Goal: Task Accomplishment & Management: Manage account settings

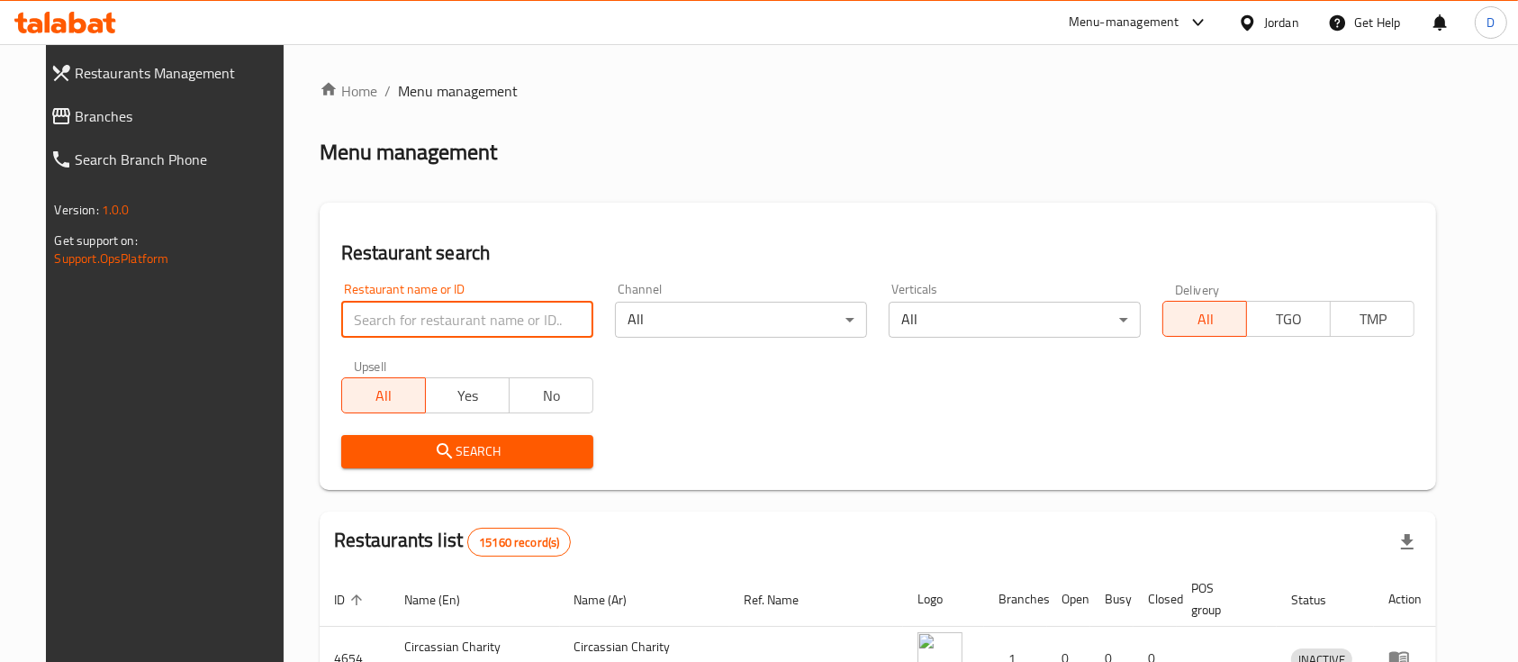
drag, startPoint x: 0, startPoint y: 0, endPoint x: 483, endPoint y: 304, distance: 570.7
click at [483, 304] on input "search" at bounding box center [467, 320] width 252 height 36
type input "wac"
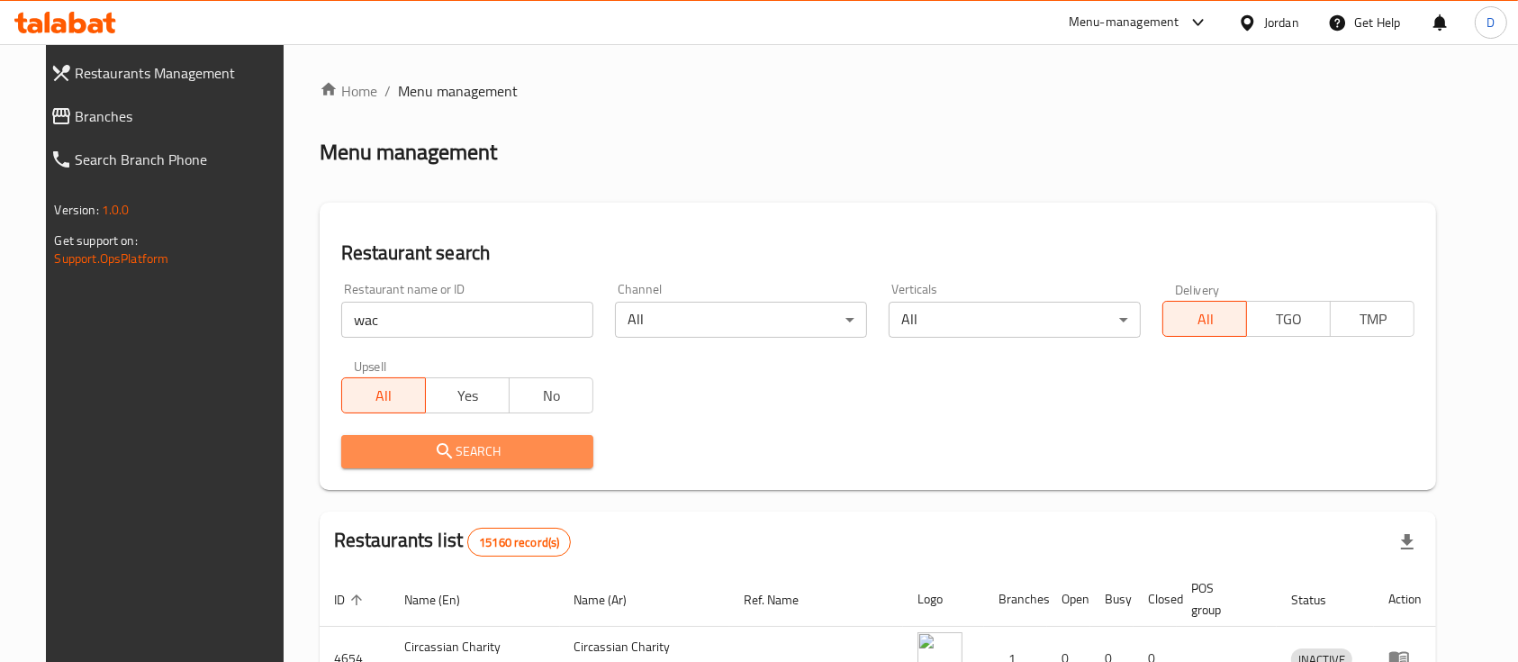
click at [461, 455] on span "Search" at bounding box center [467, 451] width 223 height 23
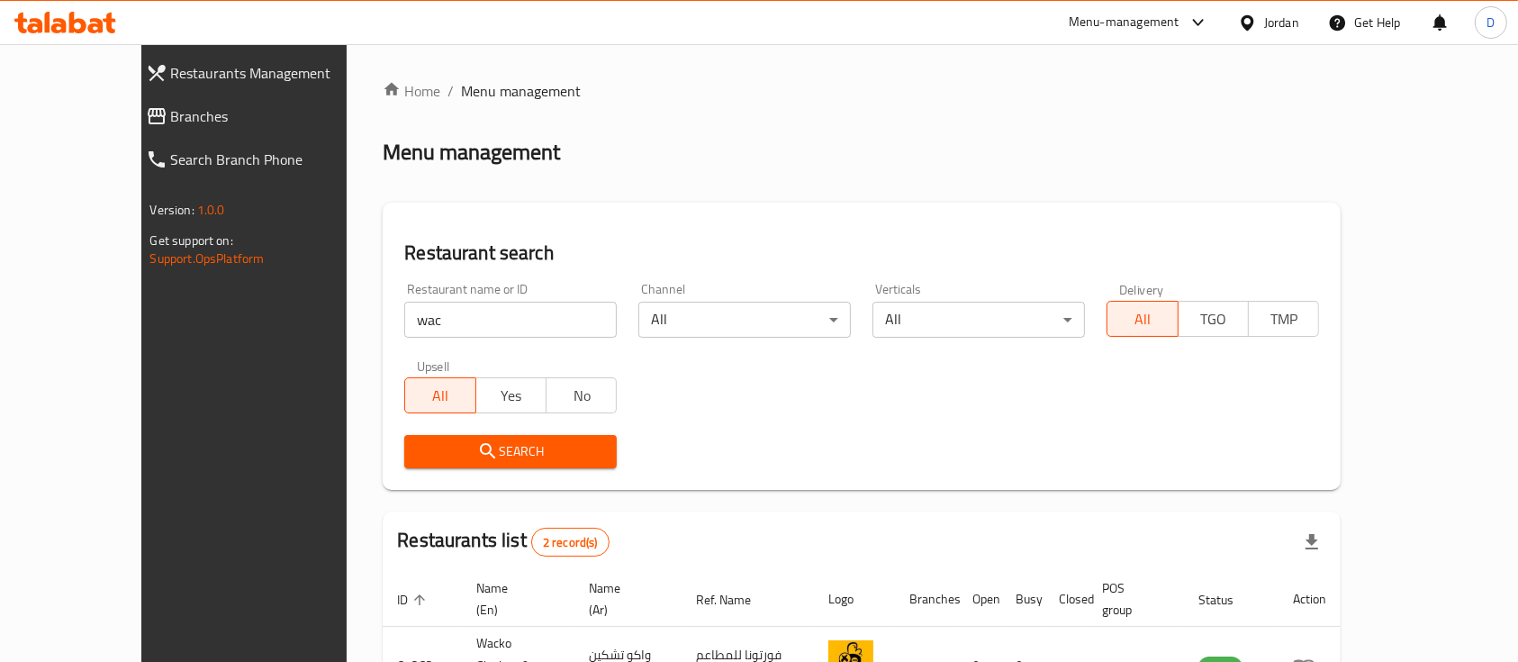
scroll to position [168, 0]
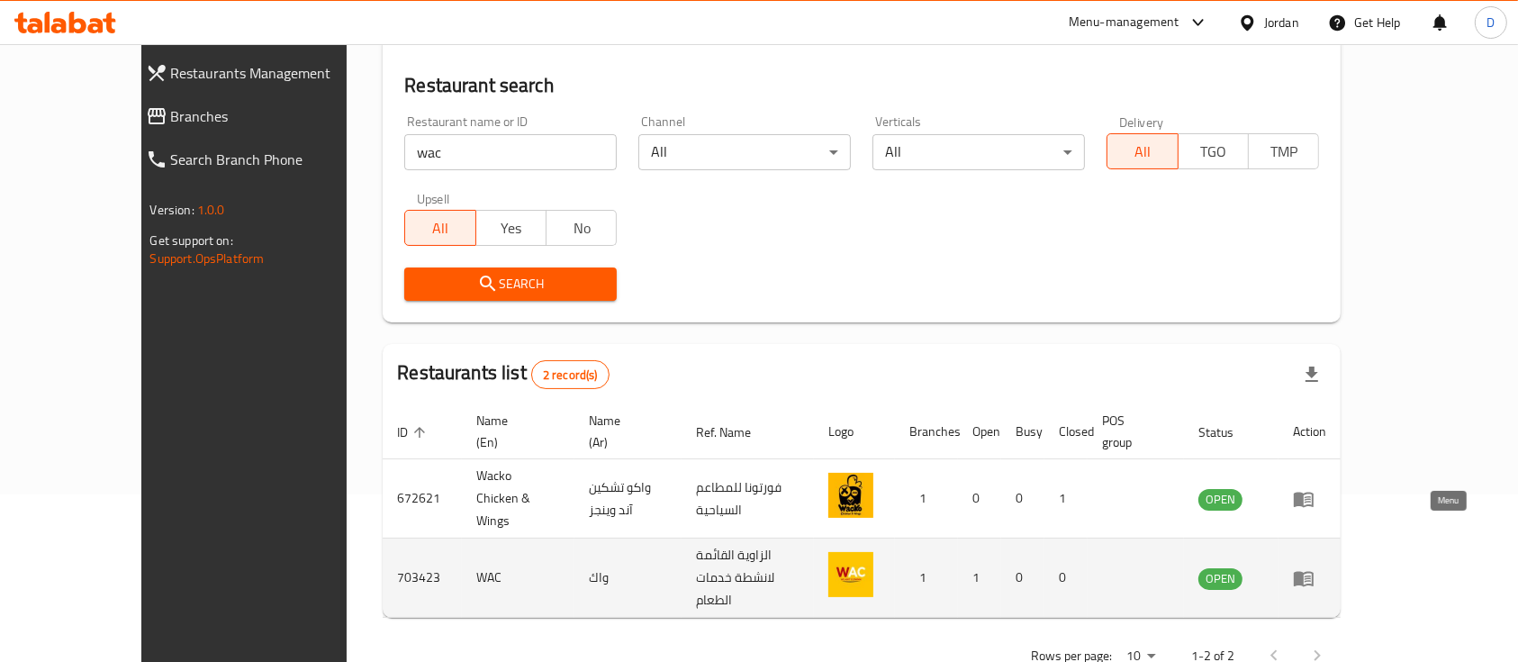
click at [1315, 567] on icon "enhanced table" at bounding box center [1304, 578] width 22 height 22
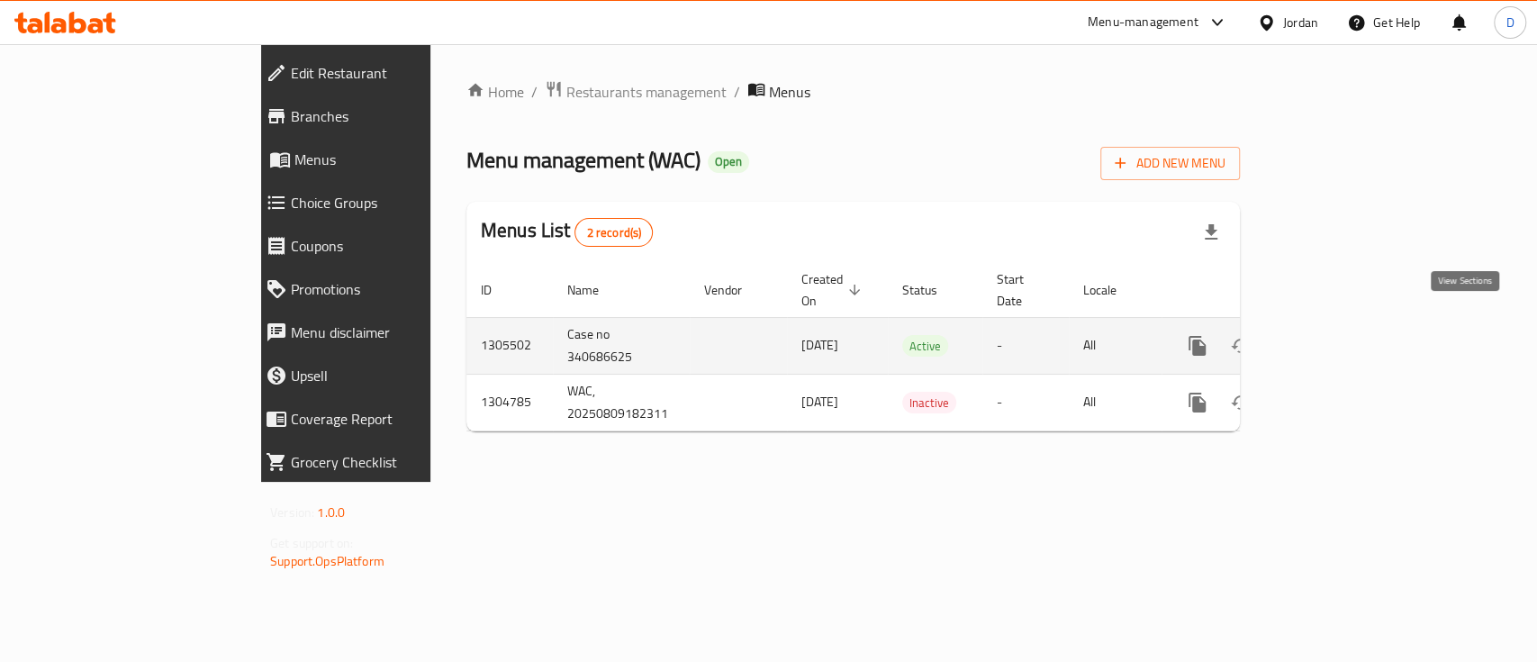
click at [1338, 335] on icon "enhanced table" at bounding box center [1328, 346] width 22 height 22
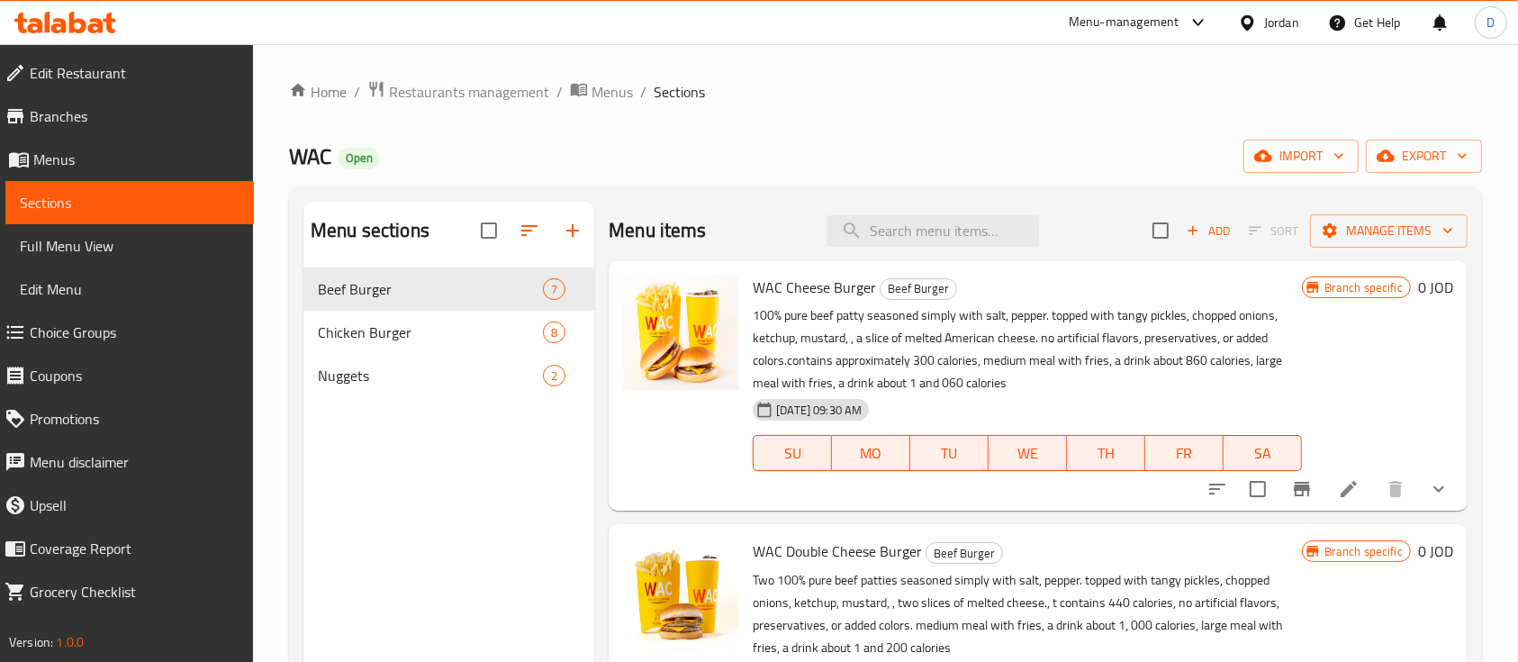
click at [154, 247] on span "Full Menu View" at bounding box center [130, 246] width 220 height 22
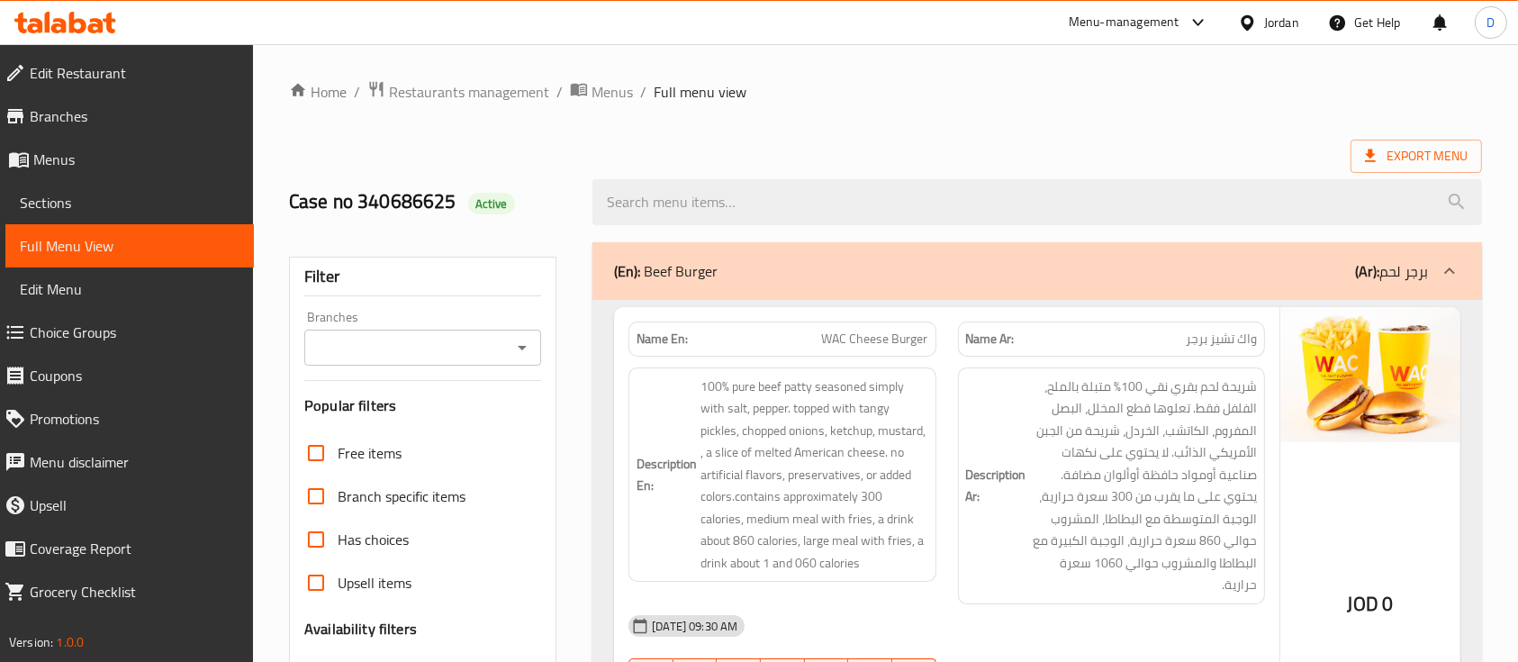
click at [345, 453] on span "Free items" at bounding box center [370, 453] width 64 height 22
click at [338, 453] on input "Free items" at bounding box center [315, 452] width 43 height 43
checkbox input "true"
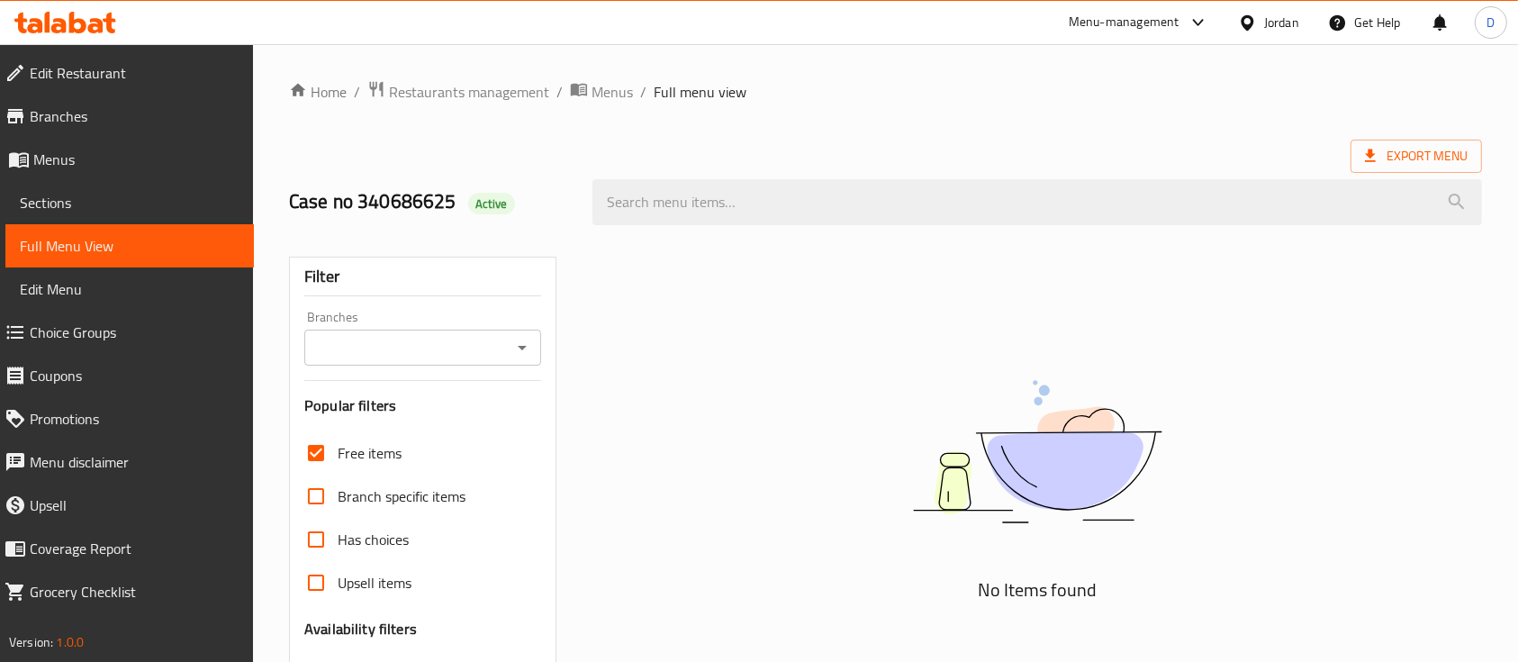
click at [1102, 29] on div "Menu-management" at bounding box center [1124, 23] width 111 height 22
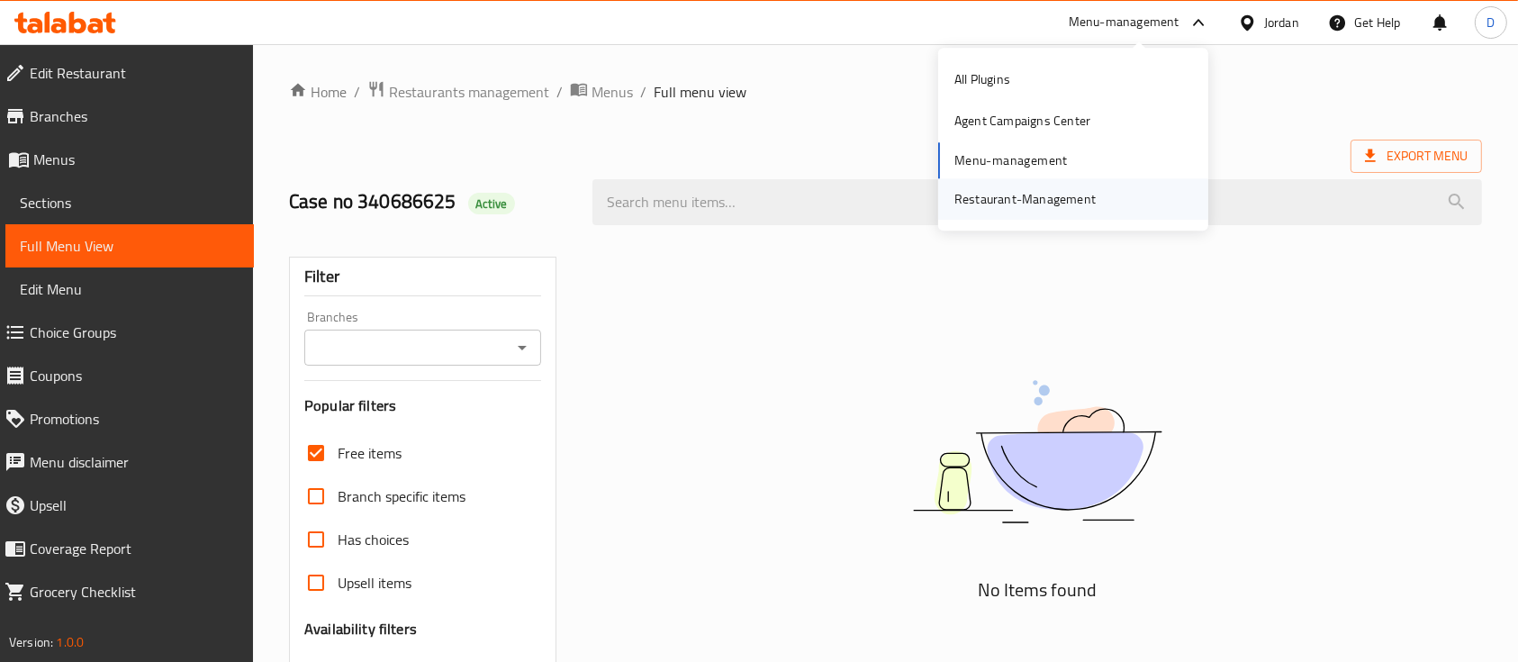
click at [1057, 183] on div "Restaurant-Management" at bounding box center [1025, 198] width 170 height 41
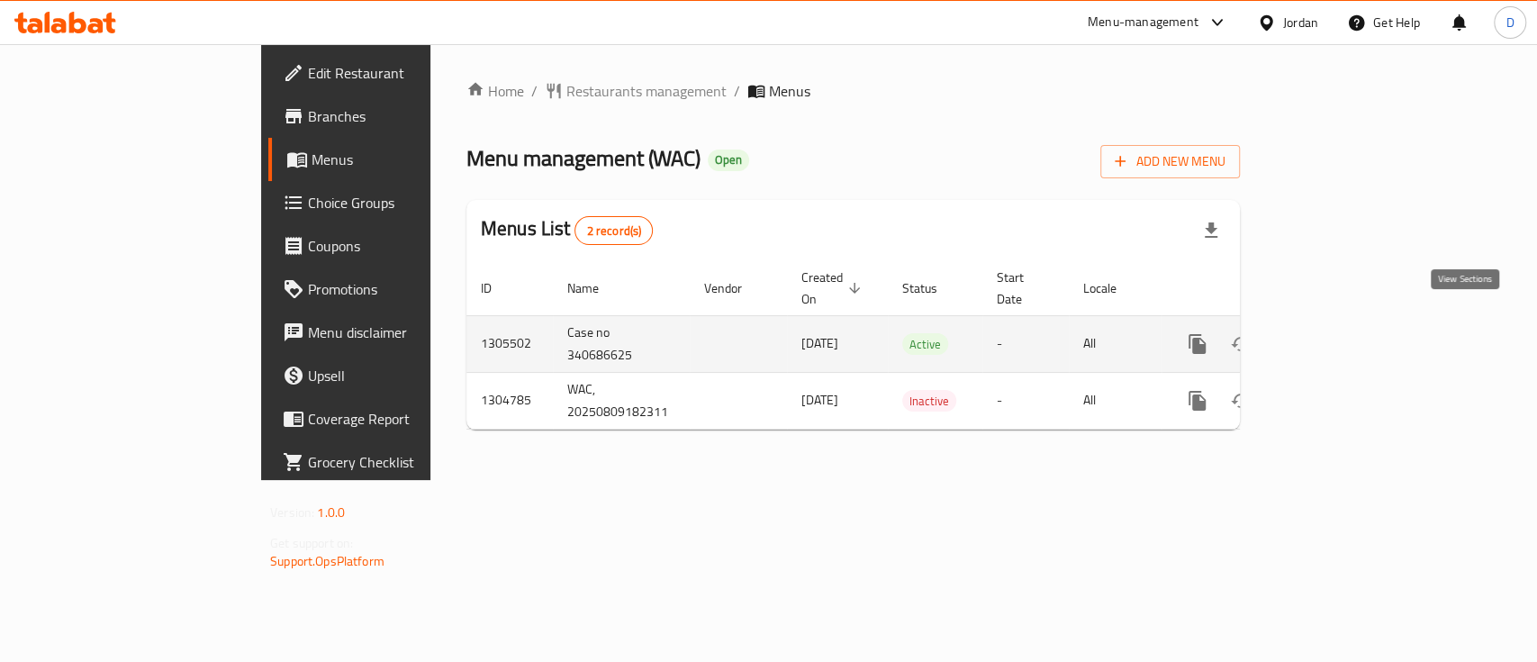
click at [1338, 333] on icon "enhanced table" at bounding box center [1328, 344] width 22 height 22
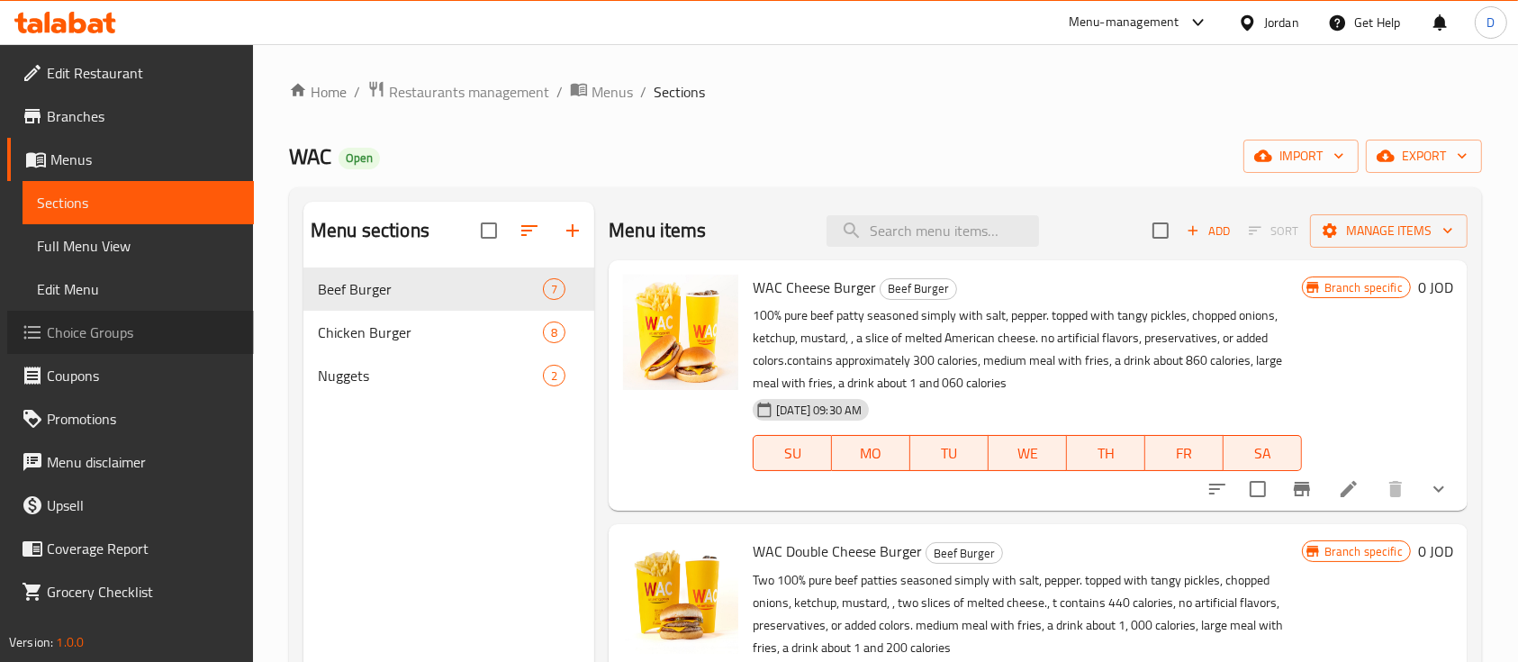
click at [164, 329] on span "Choice Groups" at bounding box center [143, 333] width 193 height 22
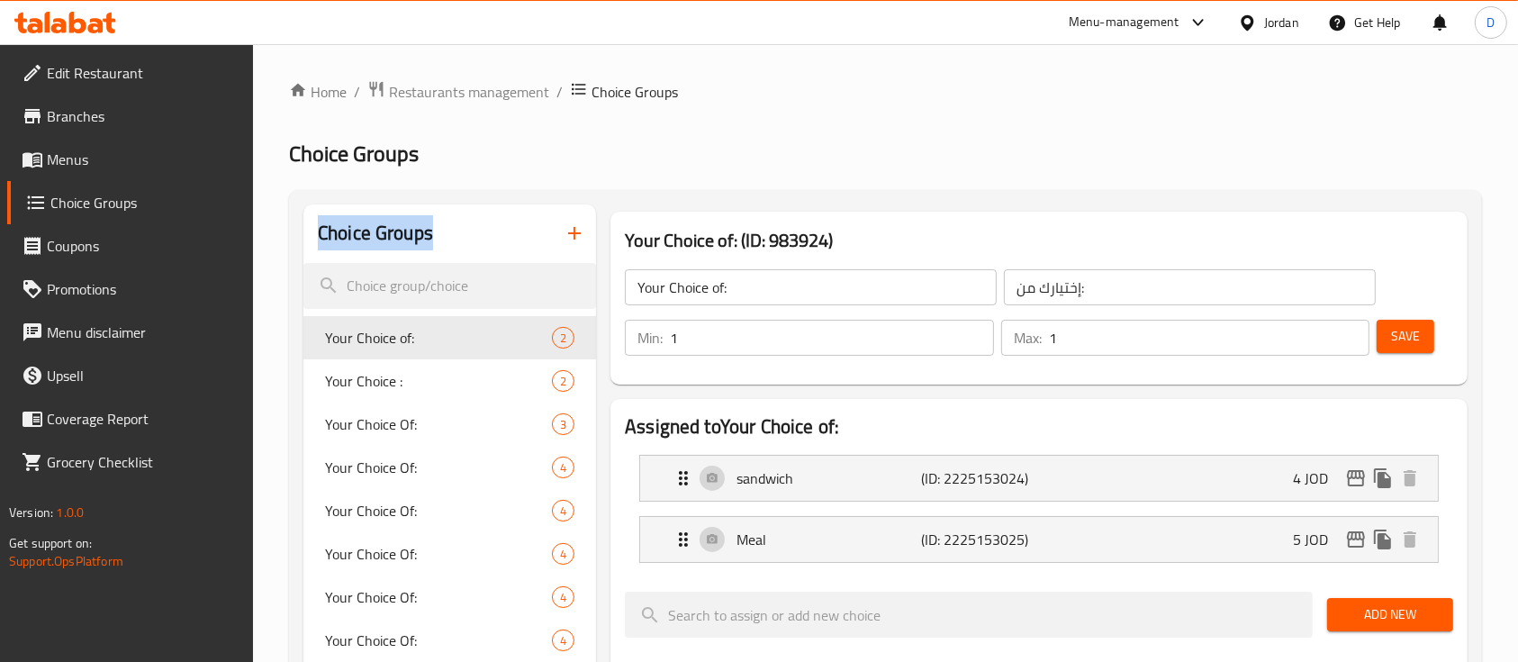
drag, startPoint x: 431, startPoint y: 235, endPoint x: 320, endPoint y: 225, distance: 112.1
click at [320, 225] on h2 "Choice Groups" at bounding box center [375, 233] width 115 height 27
copy h2 "Choice Groups"
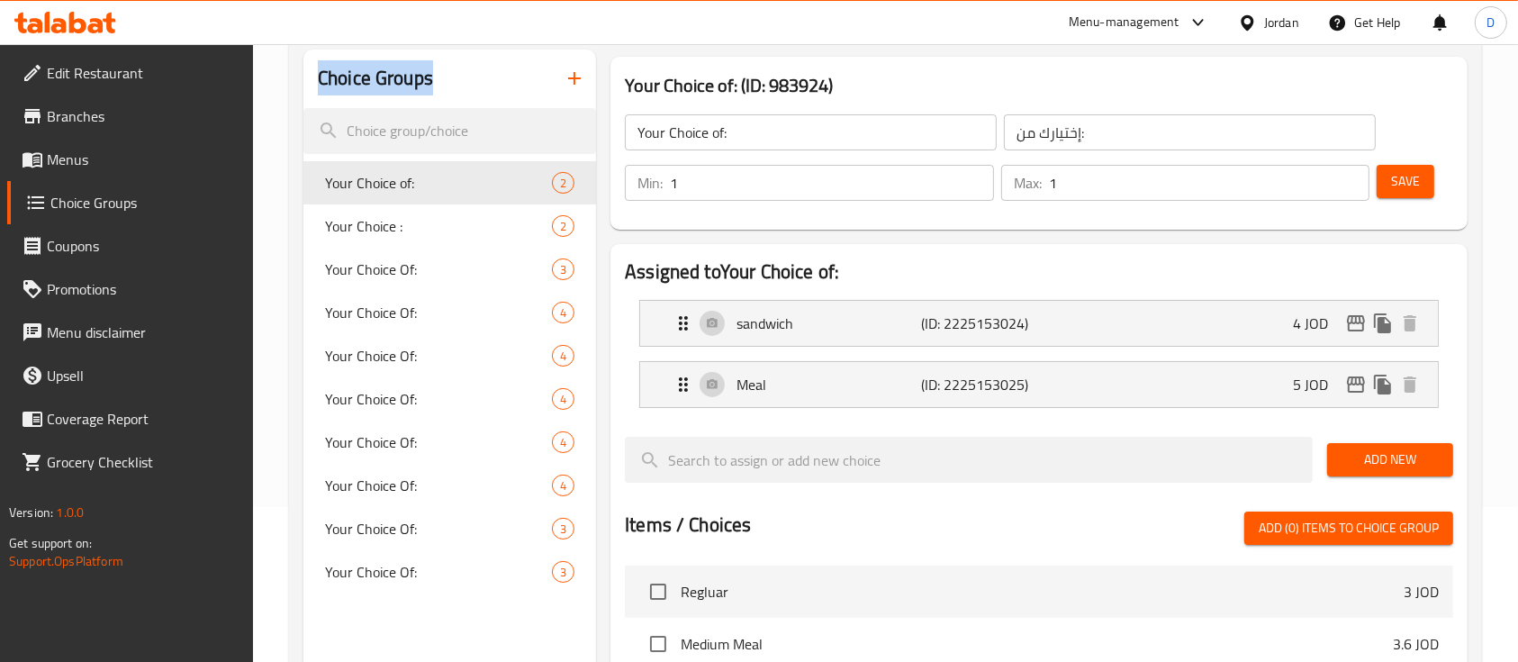
scroll to position [153, 0]
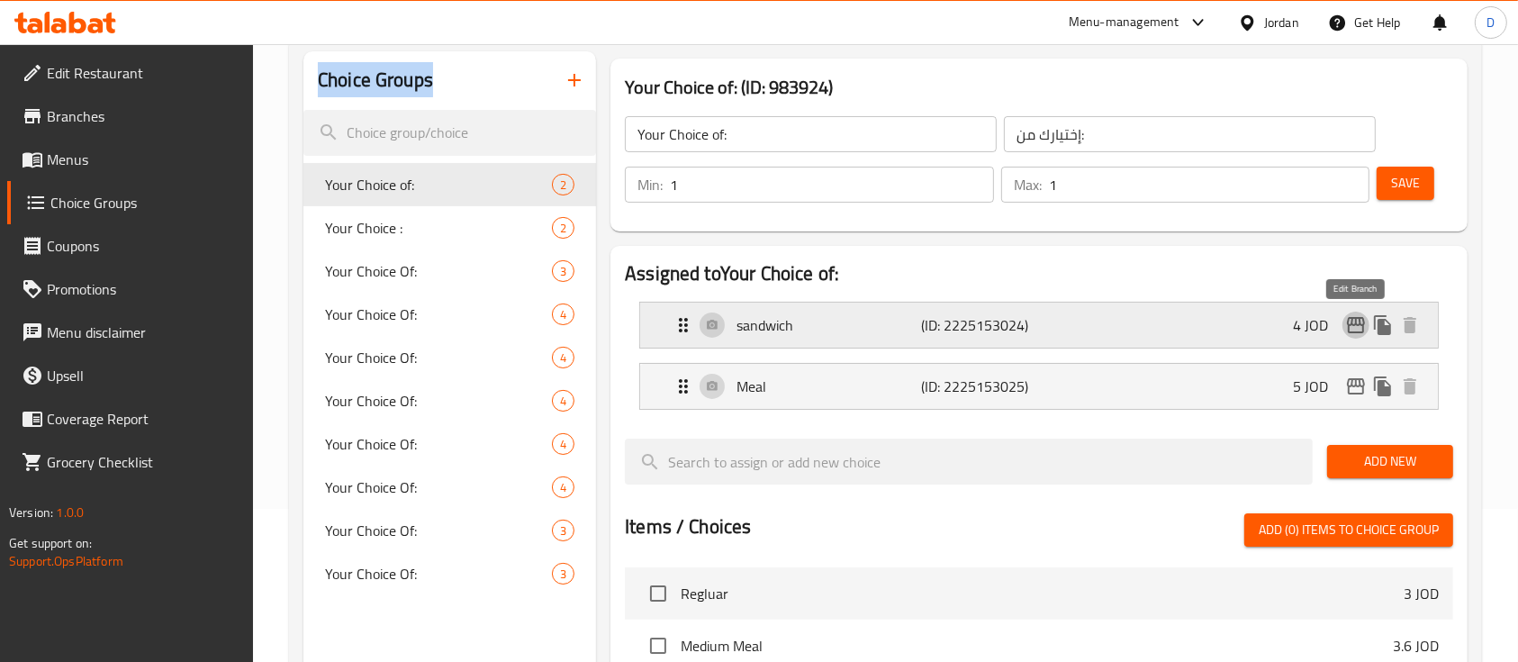
click at [1362, 320] on icon "edit" at bounding box center [1357, 325] width 22 height 22
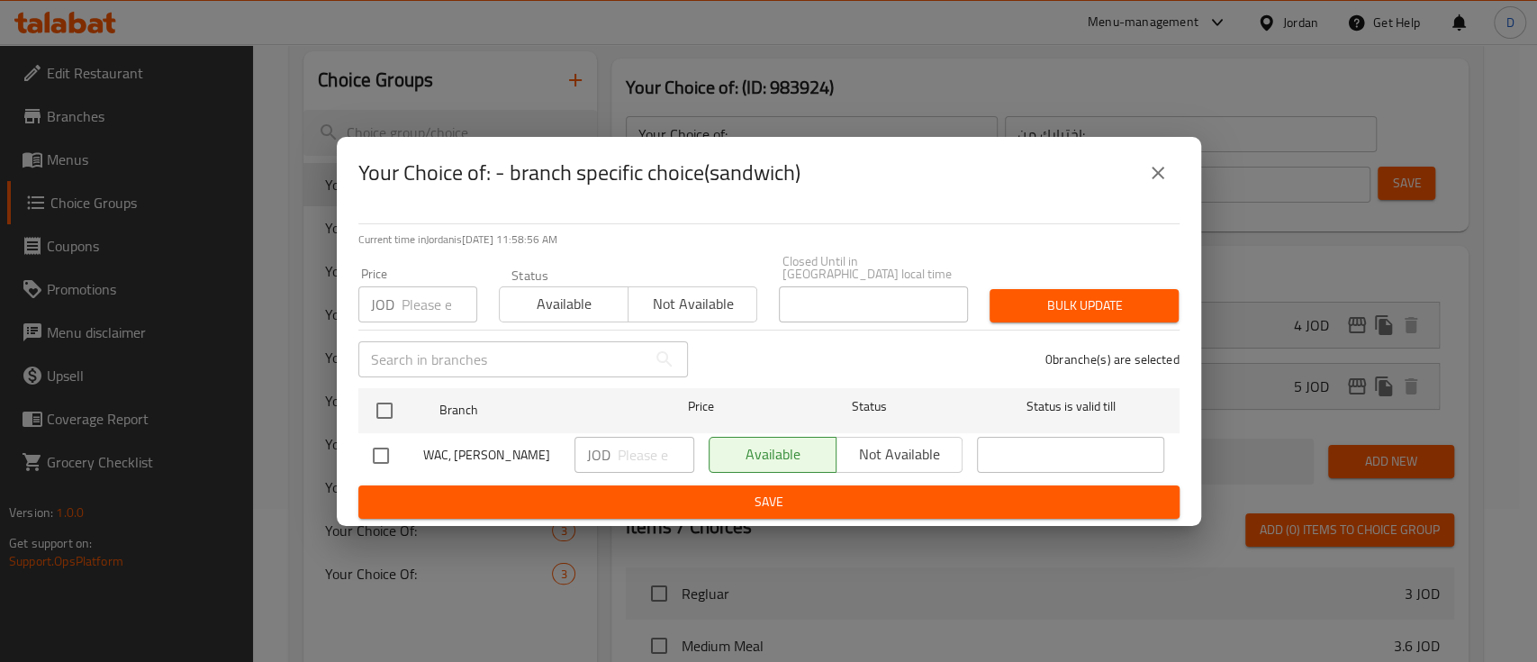
click at [1510, 267] on div "Your Choice of: - branch specific choice(sandwich) Current time in Jordan is 15…" at bounding box center [768, 331] width 1537 height 662
click at [1164, 179] on icon "close" at bounding box center [1158, 173] width 22 height 22
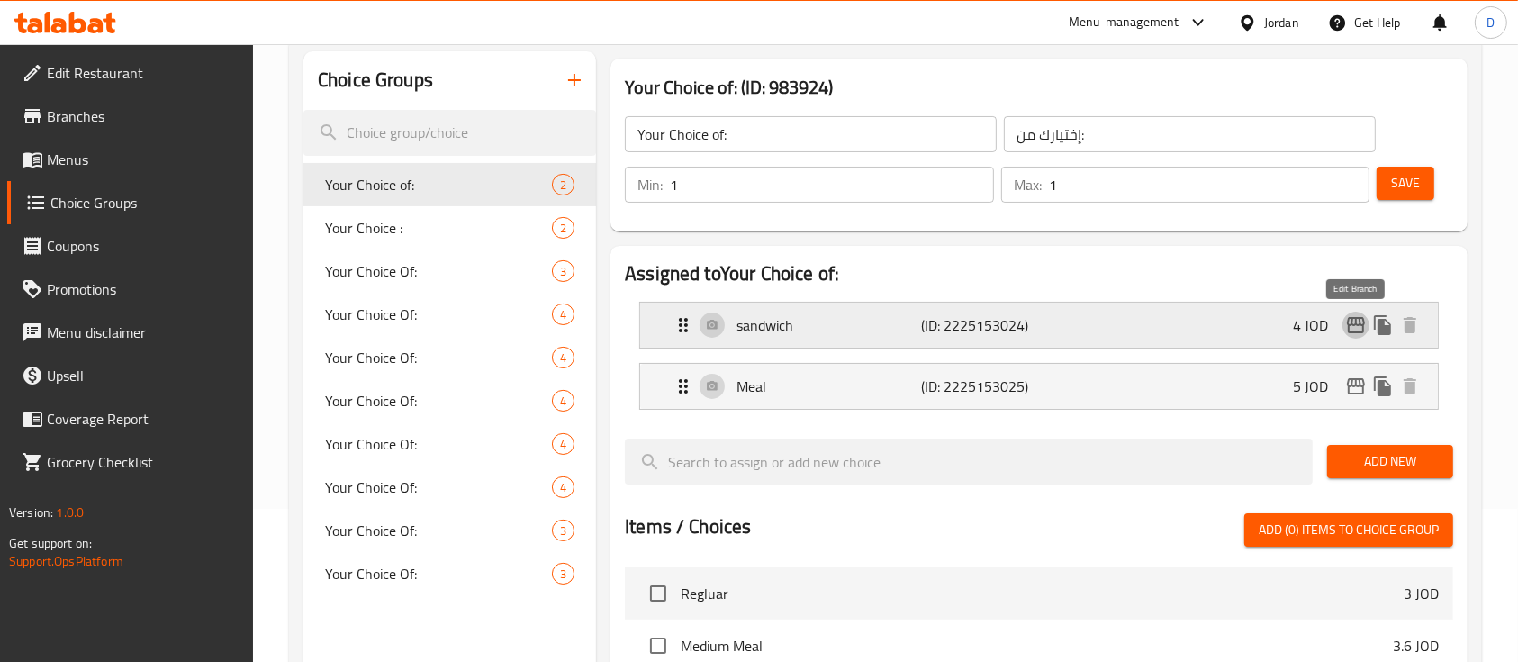
click at [1349, 326] on icon "edit" at bounding box center [1356, 325] width 18 height 16
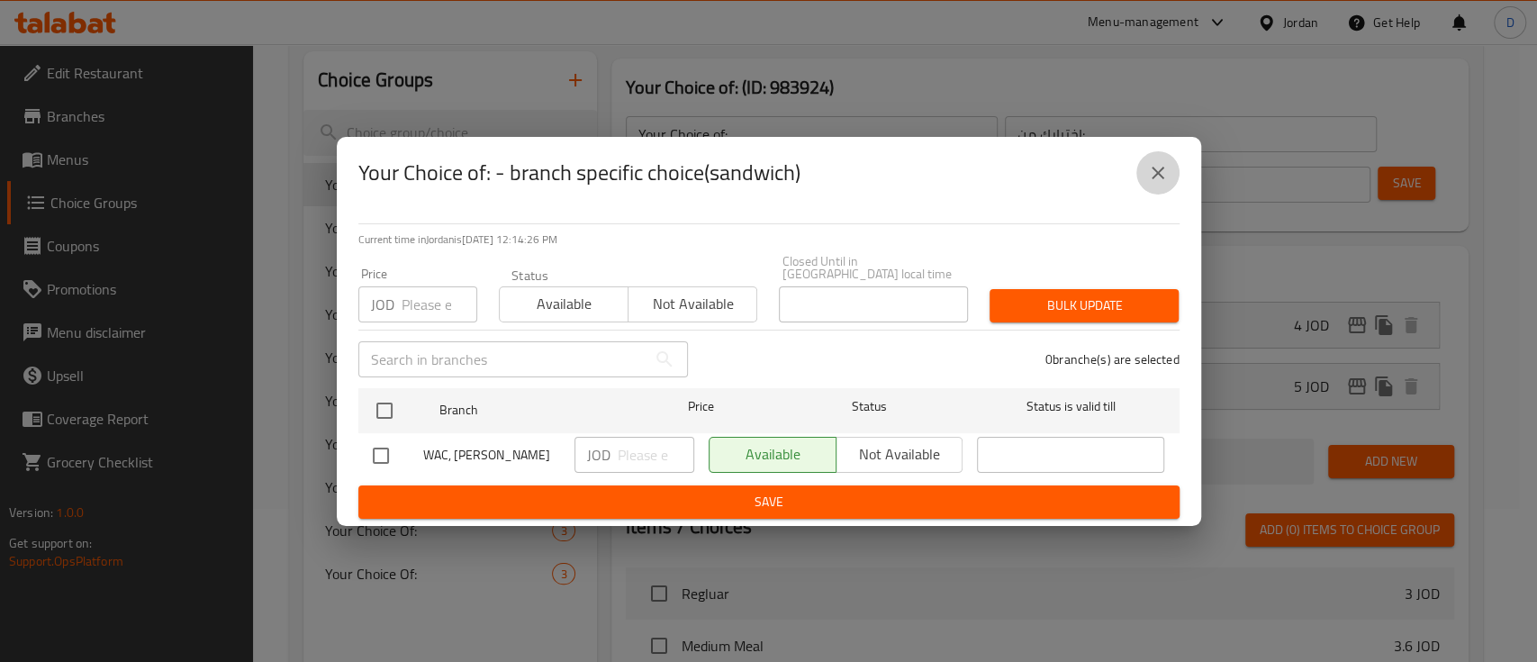
click at [1153, 176] on icon "close" at bounding box center [1158, 173] width 13 height 13
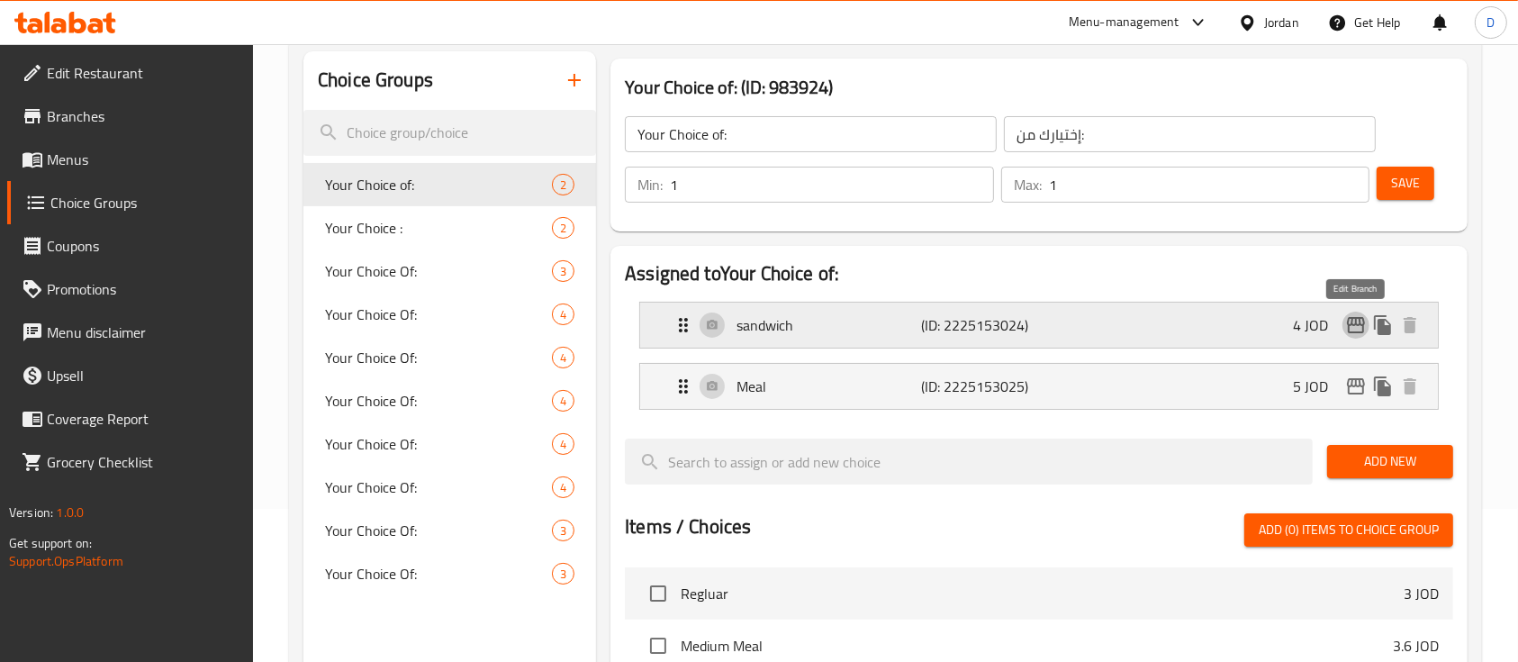
click at [1359, 319] on icon "edit" at bounding box center [1357, 325] width 22 height 22
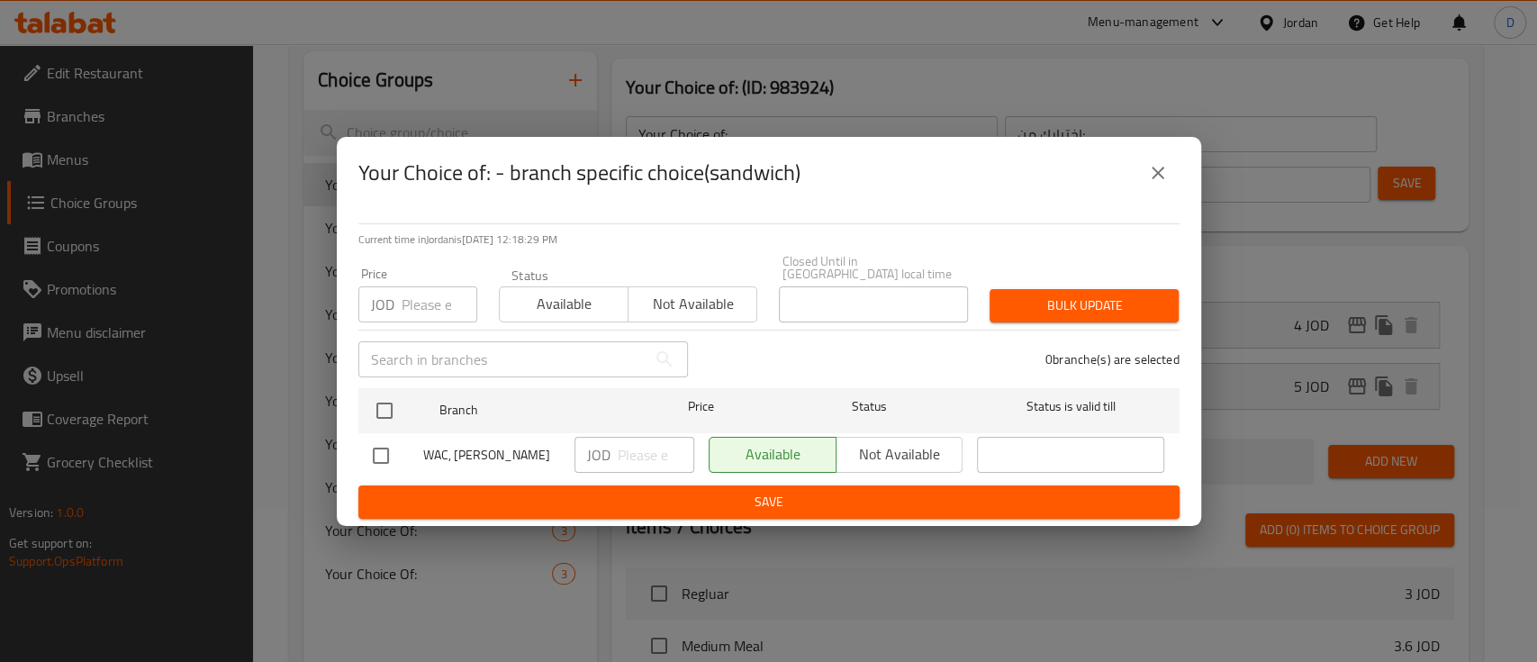
click at [1246, 558] on div "Your Choice of: - branch specific choice(sandwich) Current time in Jordan is 15…" at bounding box center [768, 331] width 1537 height 662
click at [1147, 173] on icon "close" at bounding box center [1158, 173] width 22 height 22
